Goal: Information Seeking & Learning: Learn about a topic

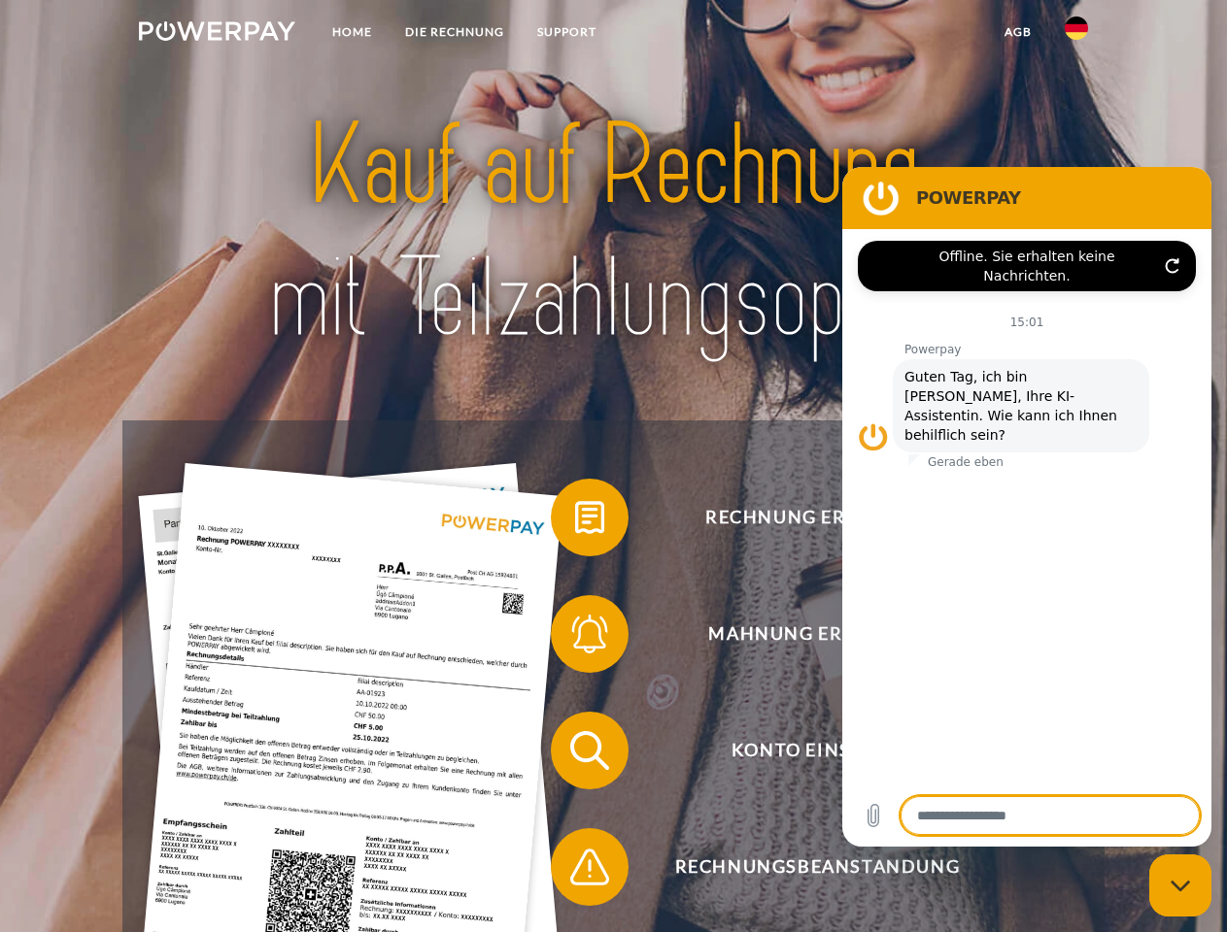
click at [217, 34] on img at bounding box center [217, 30] width 156 height 19
click at [1076, 34] on img at bounding box center [1076, 28] width 23 height 23
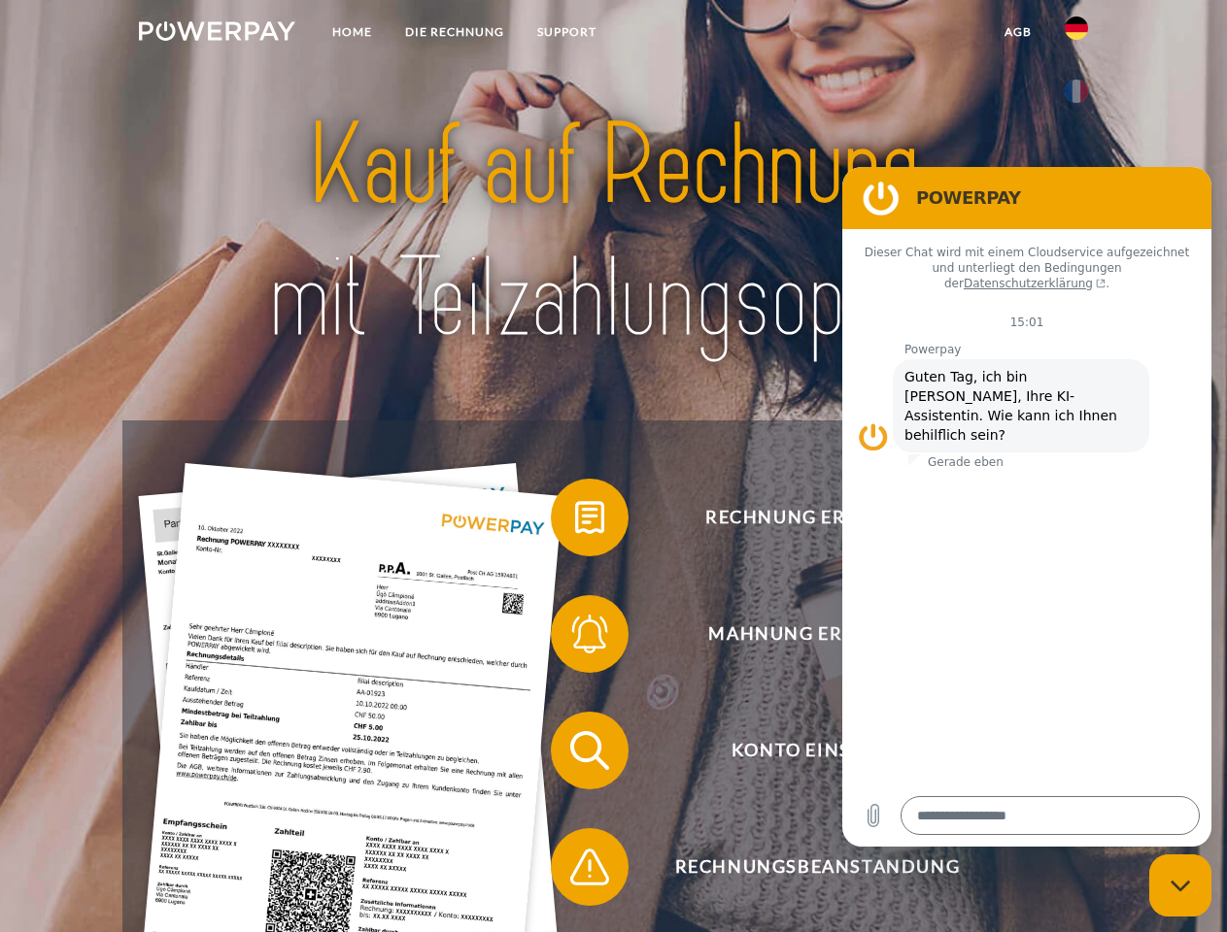
click at [1017, 32] on link "agb" at bounding box center [1018, 32] width 60 height 35
click at [575, 522] on span at bounding box center [560, 517] width 97 height 97
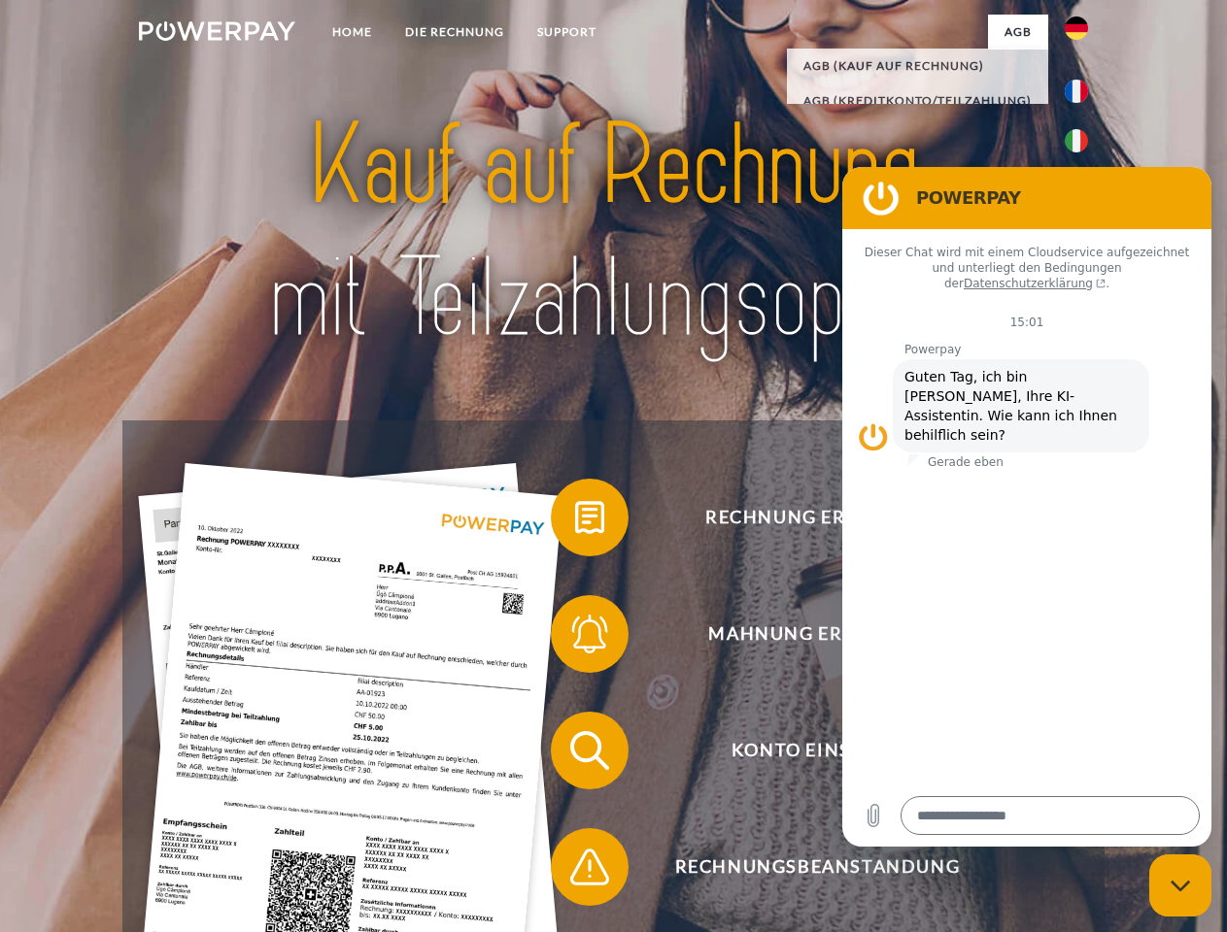
click at [575, 638] on span at bounding box center [560, 634] width 97 height 97
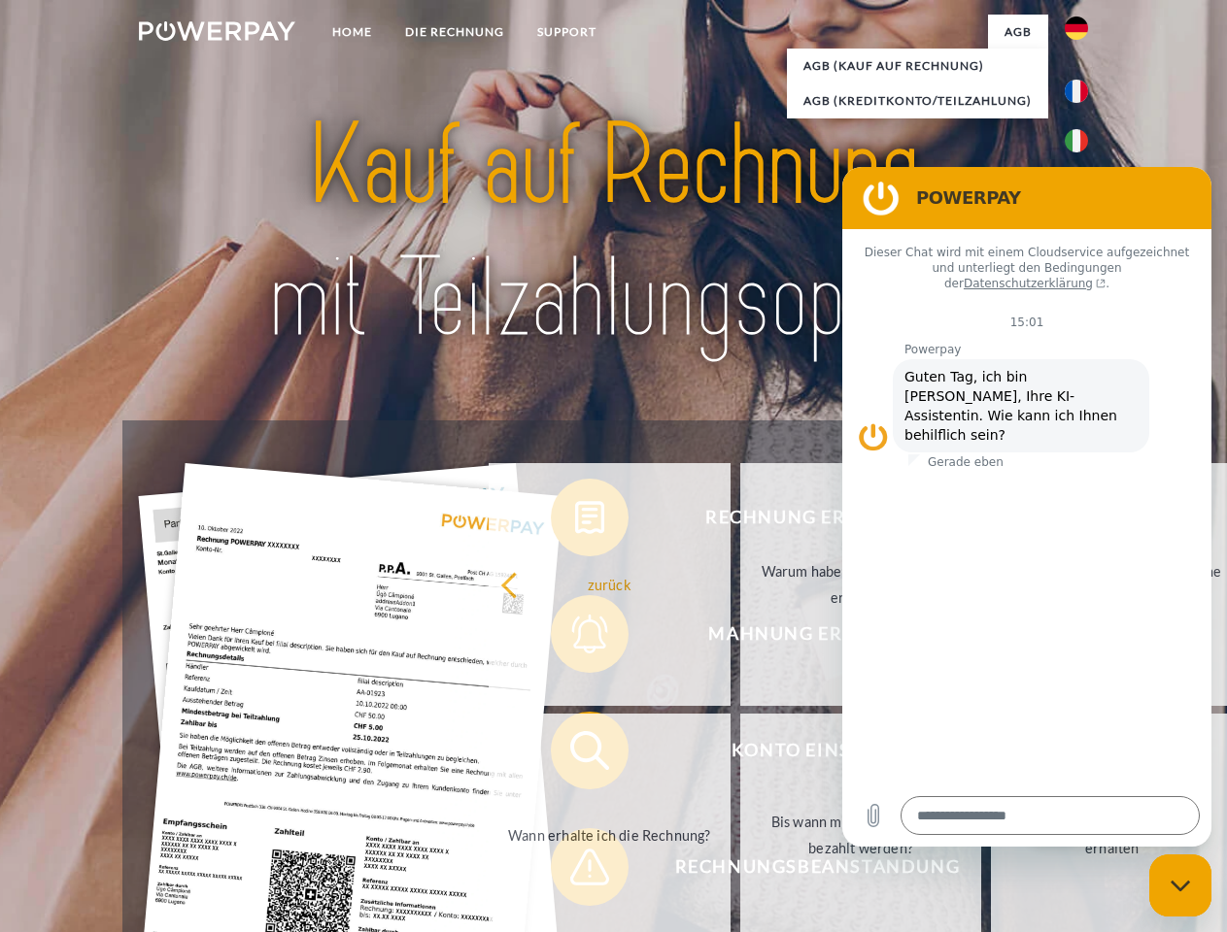
click at [740, 755] on link "Bis wann muss die Rechnung bezahlt werden?" at bounding box center [861, 835] width 242 height 243
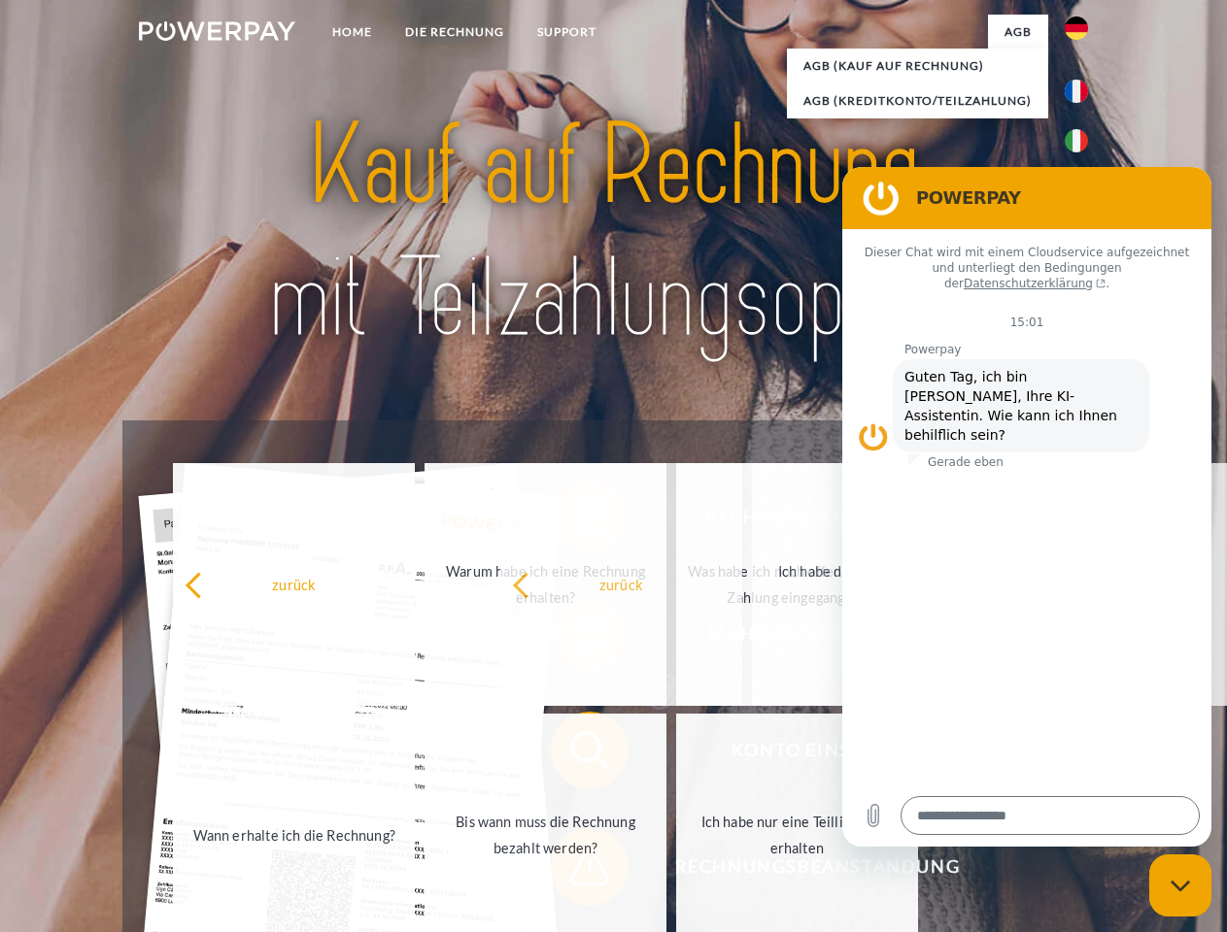
click at [575, 871] on span at bounding box center [560, 867] width 97 height 97
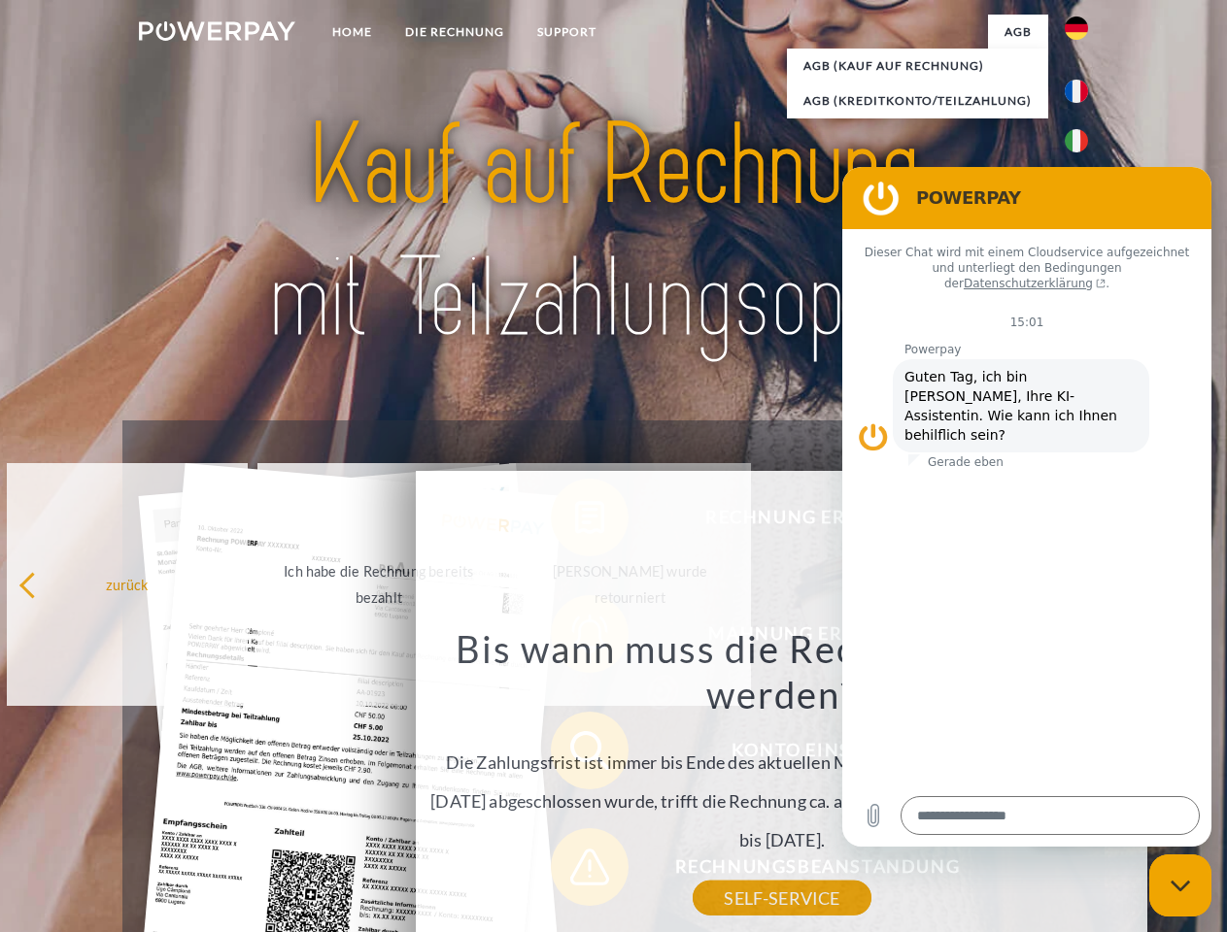
click at [1180, 886] on icon "Messaging-Fenster schließen" at bounding box center [1180, 886] width 20 height 13
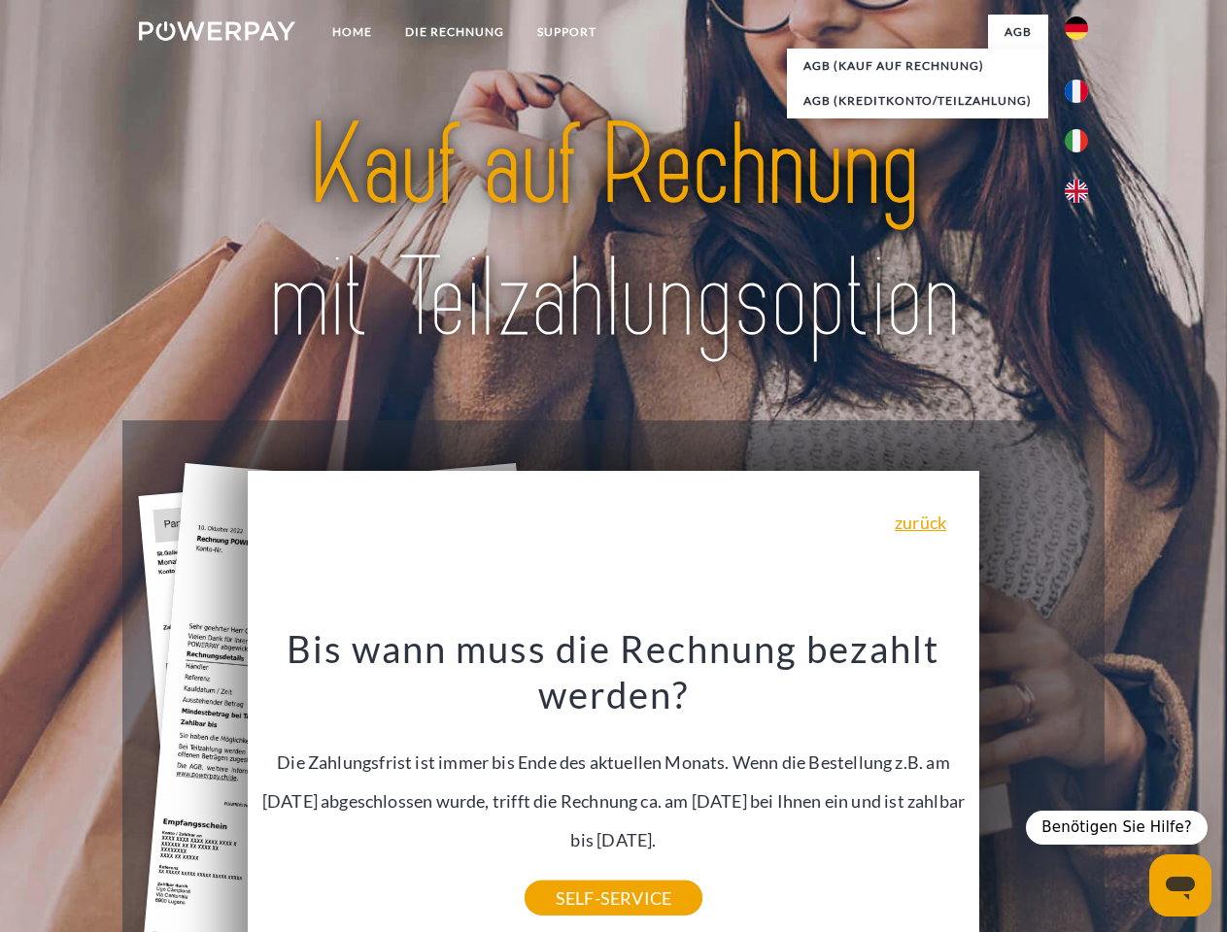
type textarea "*"
